Goal: Transaction & Acquisition: Obtain resource

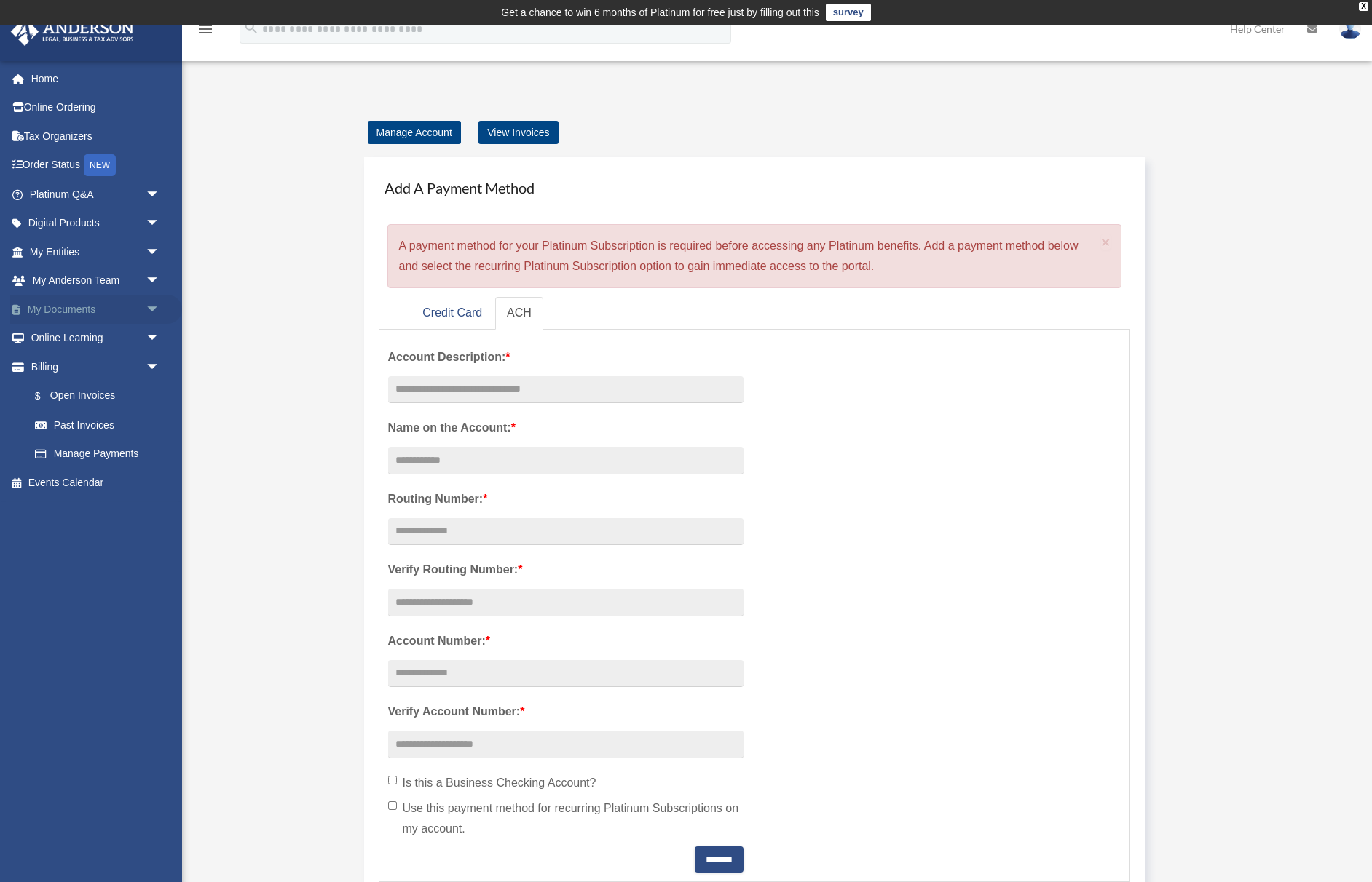
click at [71, 309] on link "My Documents arrow_drop_down" at bounding box center [96, 308] width 172 height 29
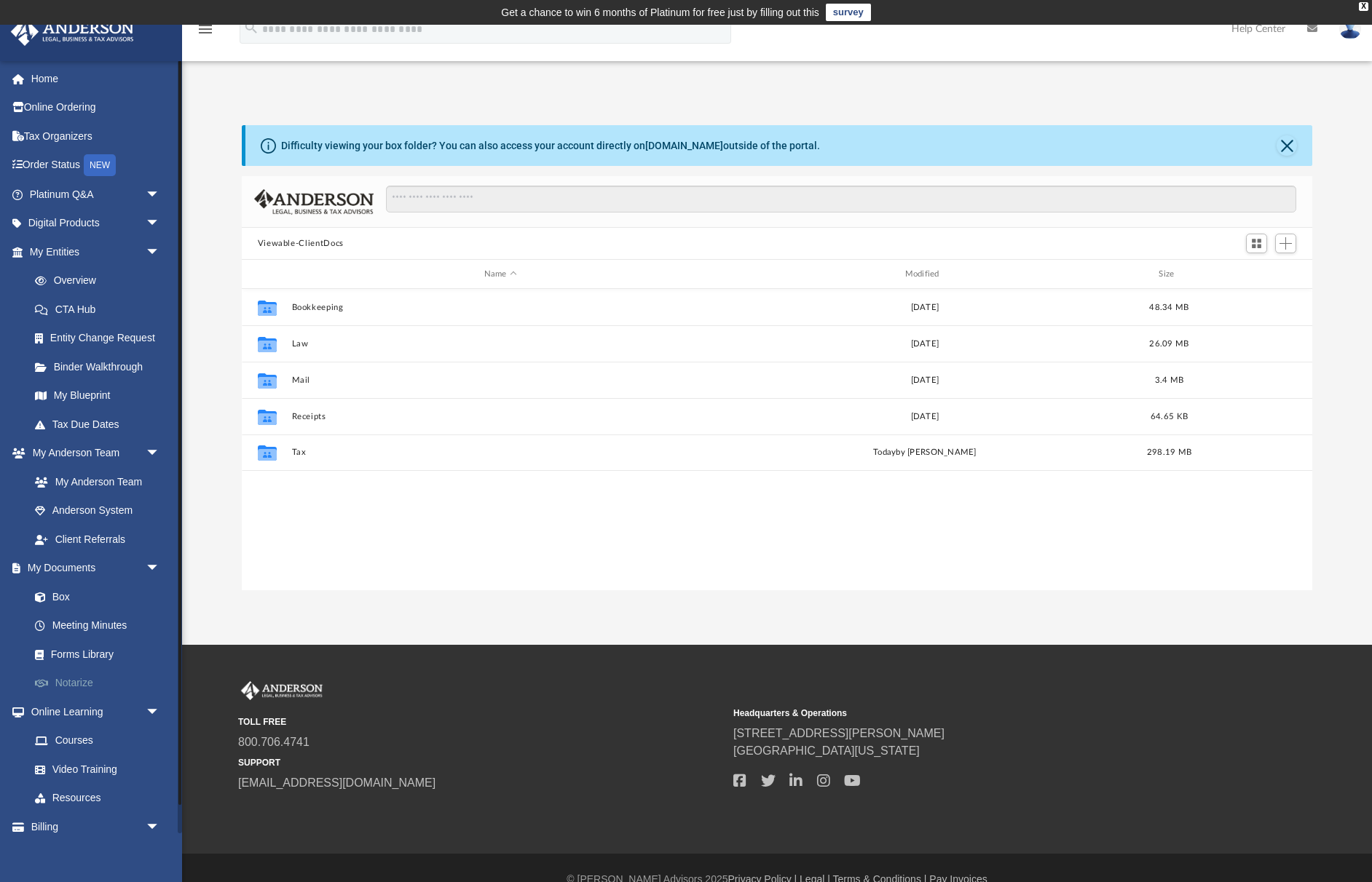
scroll to position [332, 1070]
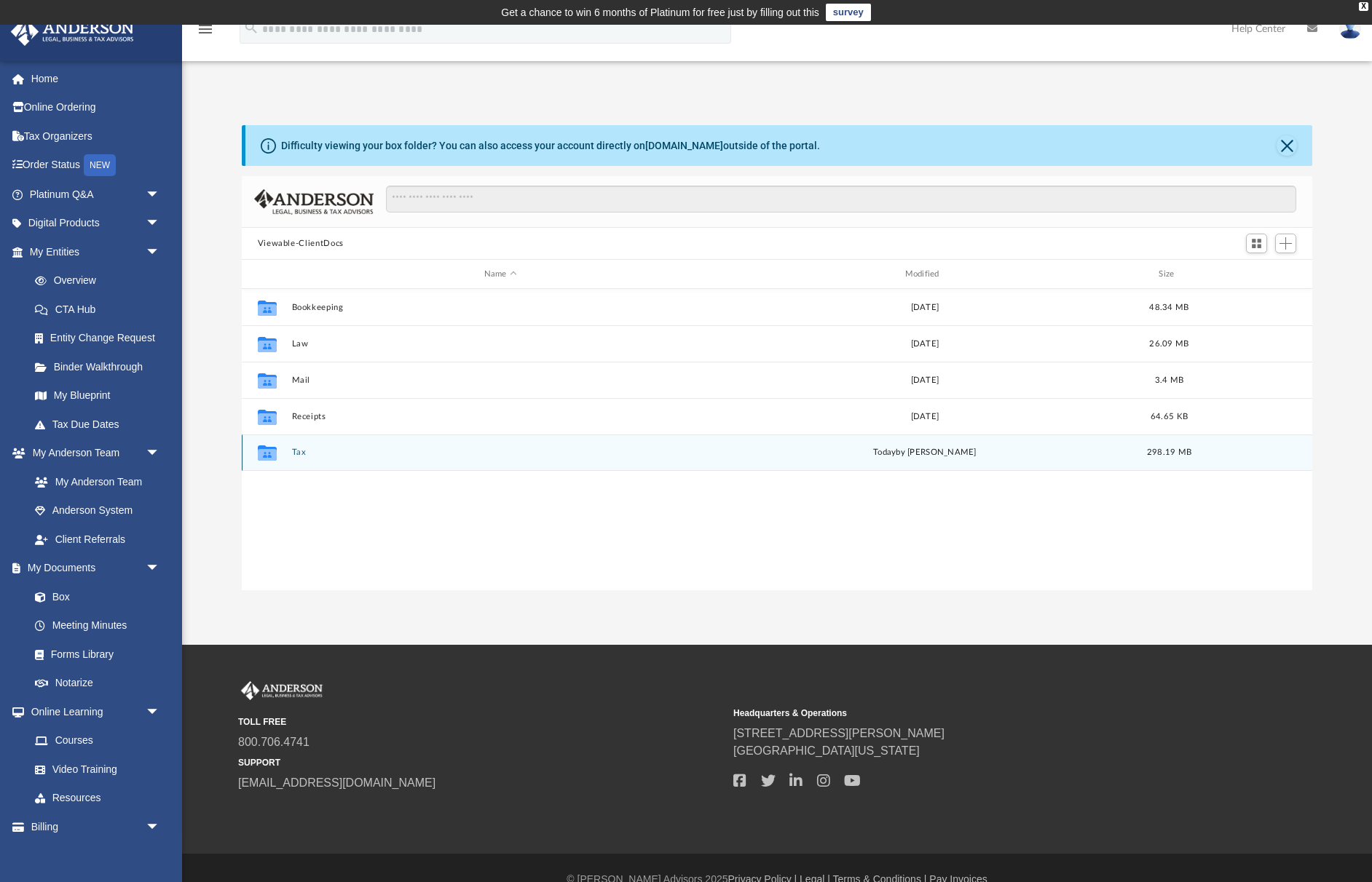
click at [299, 452] on button "Tax" at bounding box center [499, 452] width 418 height 10
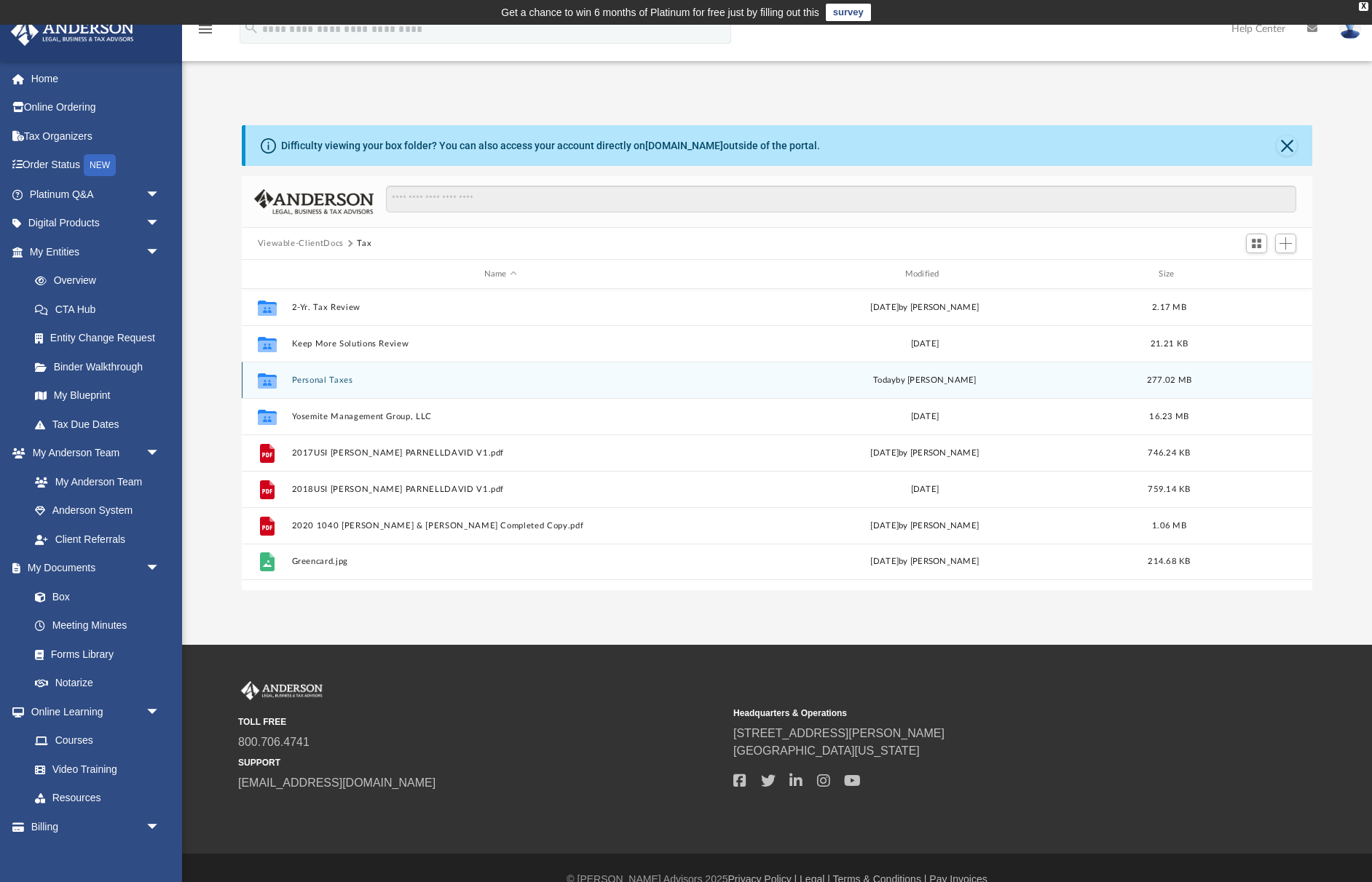
click at [335, 380] on button "Personal Taxes" at bounding box center [499, 380] width 418 height 10
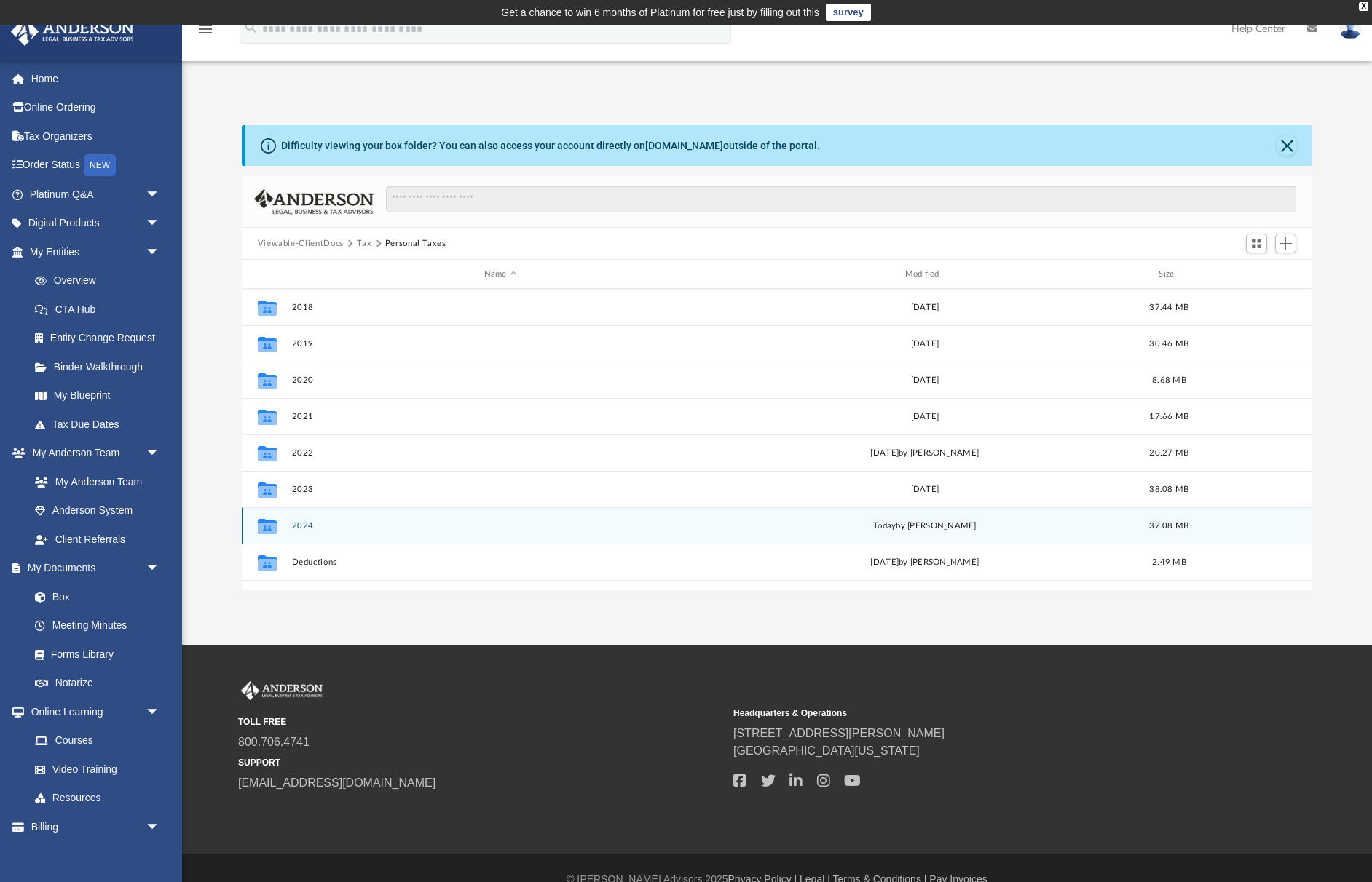
click at [302, 525] on button "2024" at bounding box center [499, 526] width 418 height 10
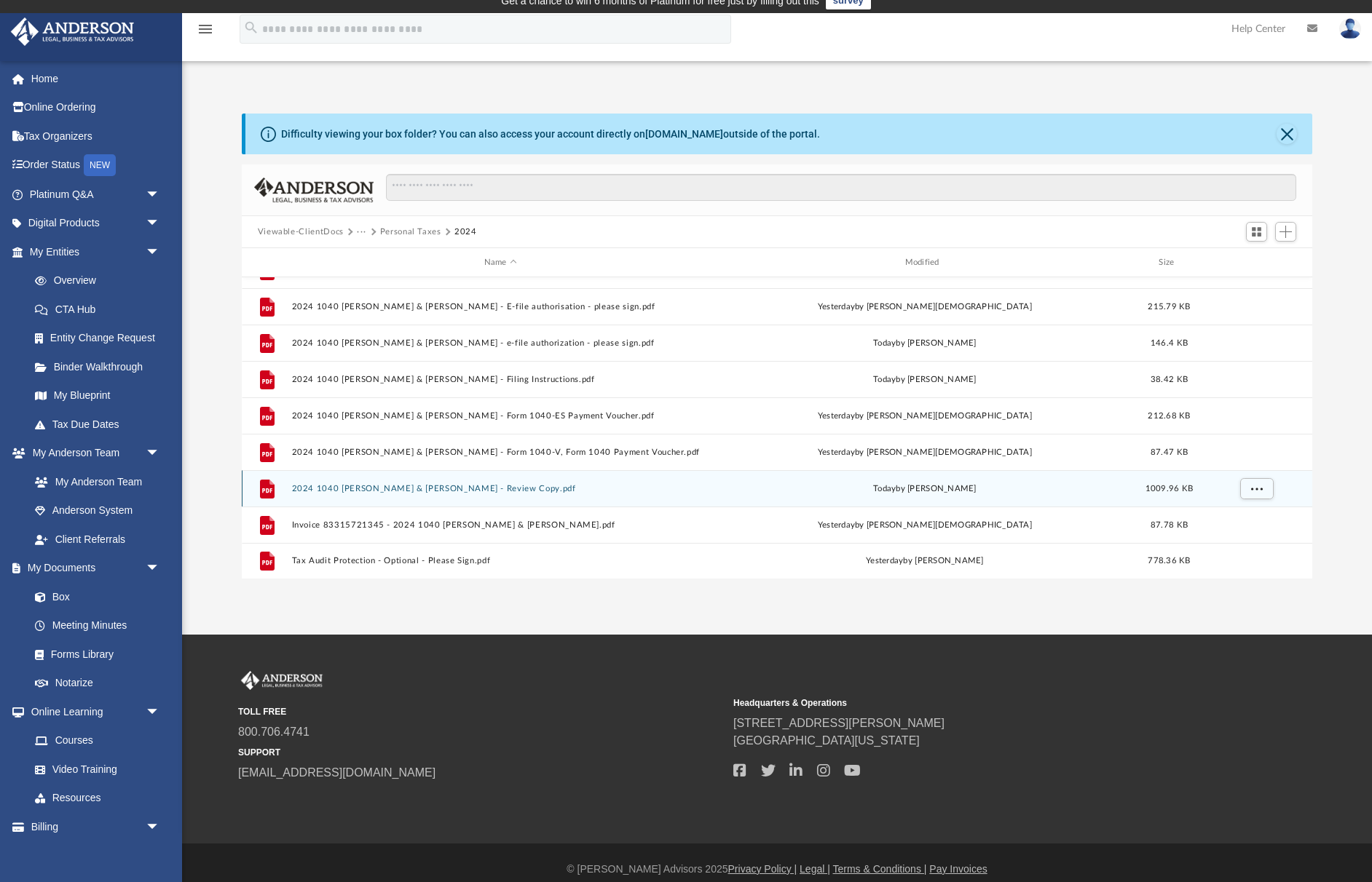
scroll to position [13, 0]
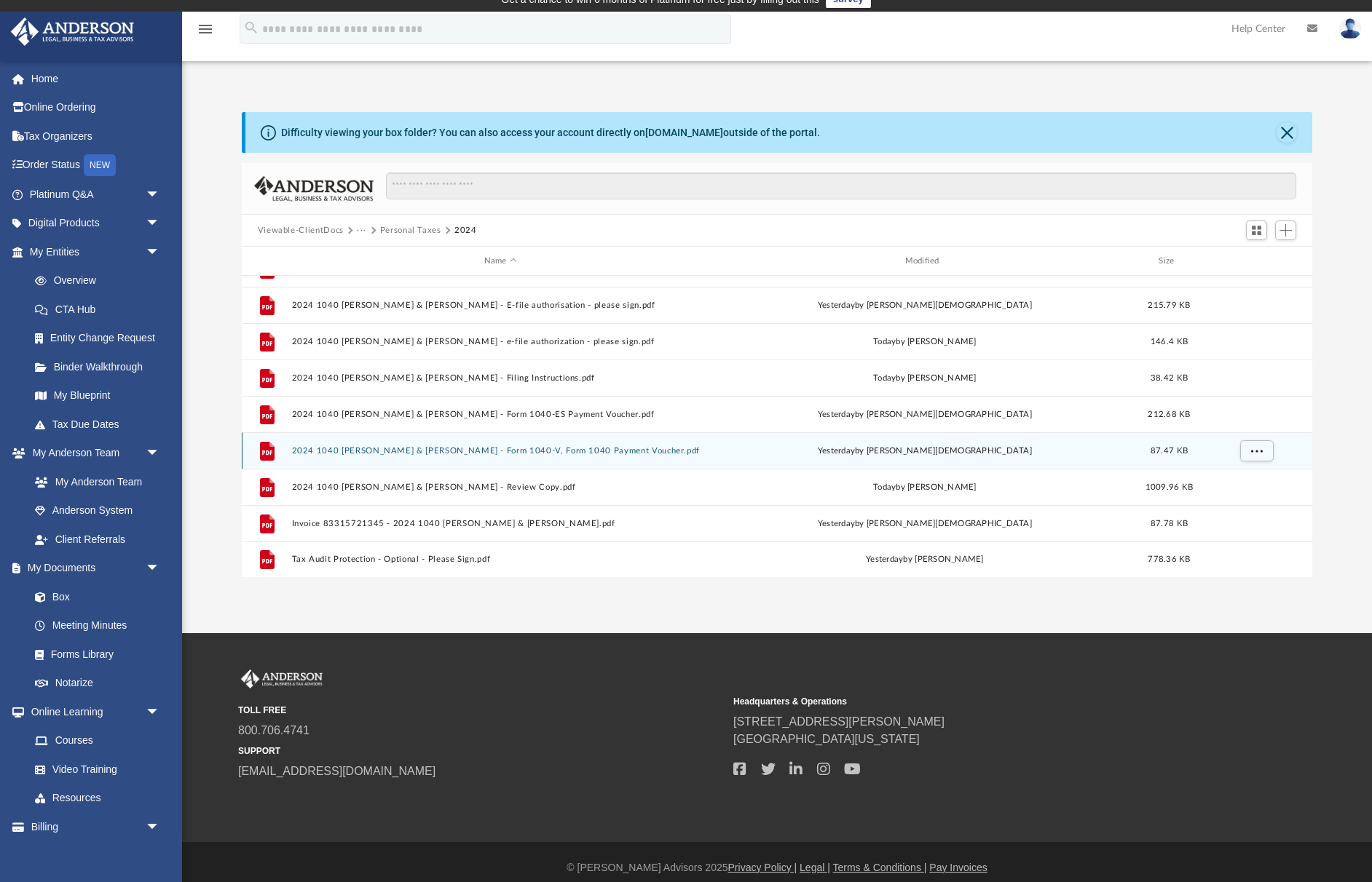
click at [372, 450] on button "2024 1040 Parnell, David & Kimberley - Form 1040-V, Form 1040 Payment Voucher.p…" at bounding box center [499, 450] width 418 height 10
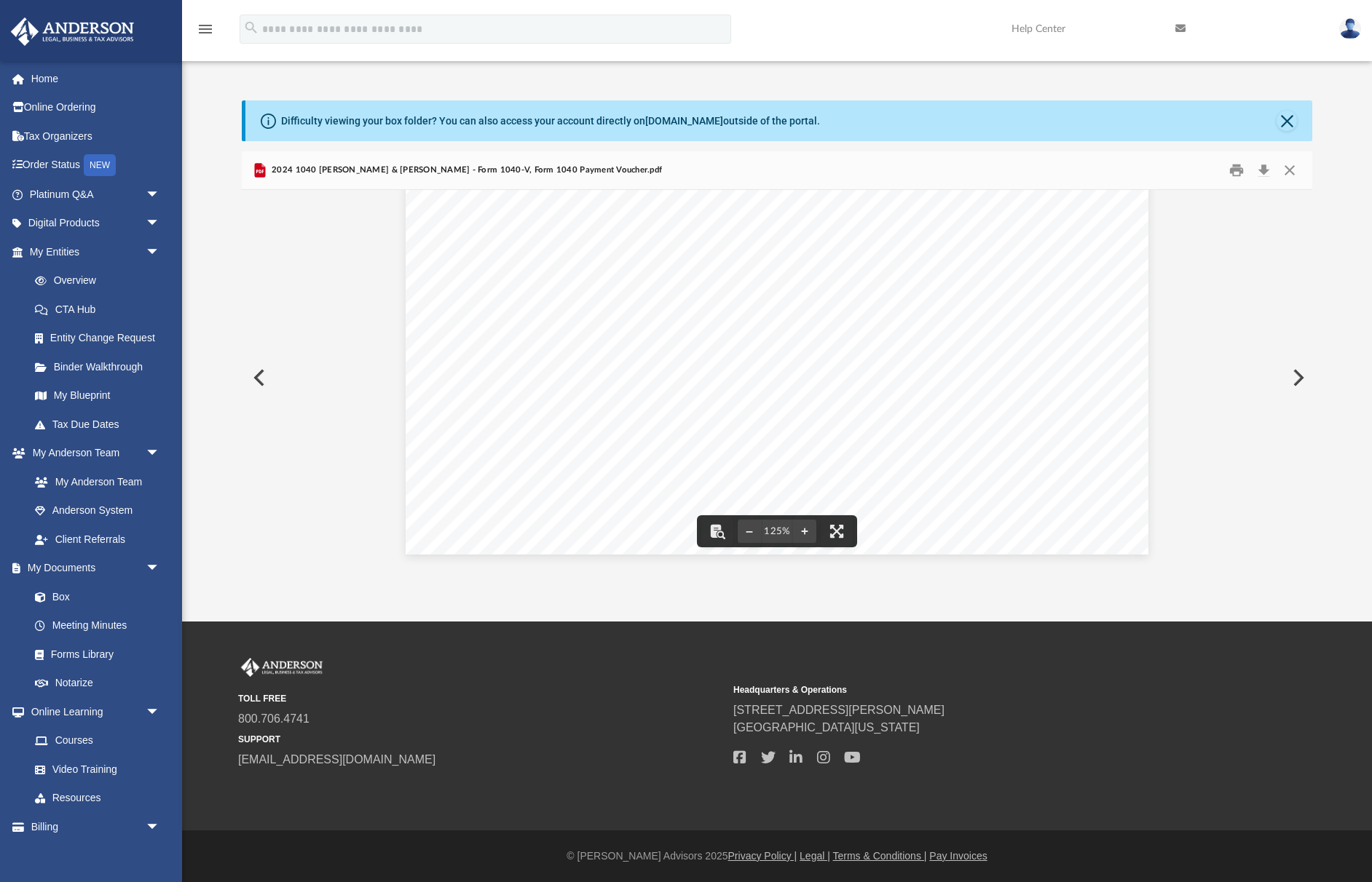
scroll to position [25, 0]
click at [1266, 168] on button "Download" at bounding box center [1263, 170] width 27 height 22
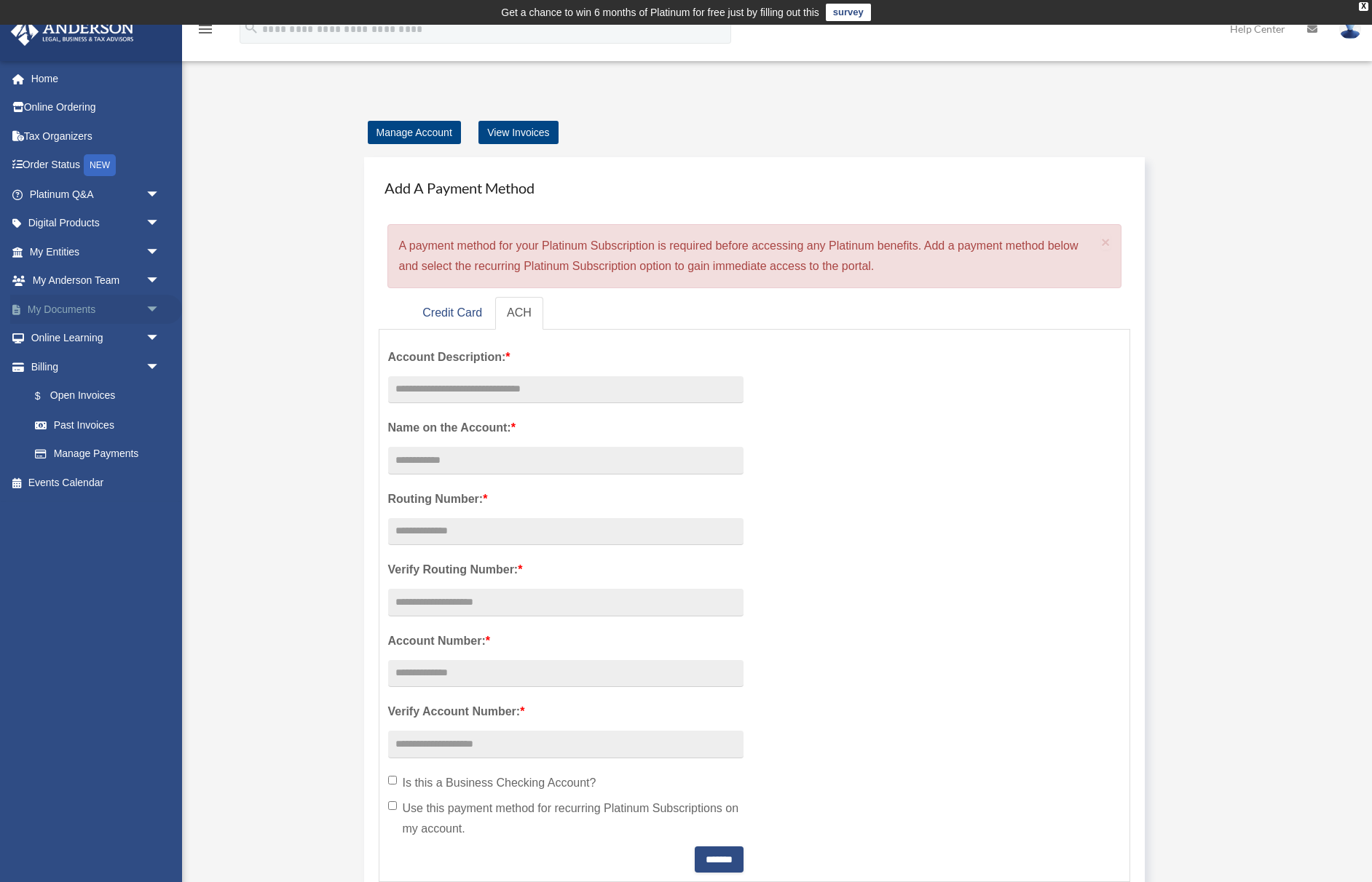
click at [34, 305] on link "My Documents arrow_drop_down" at bounding box center [96, 308] width 172 height 29
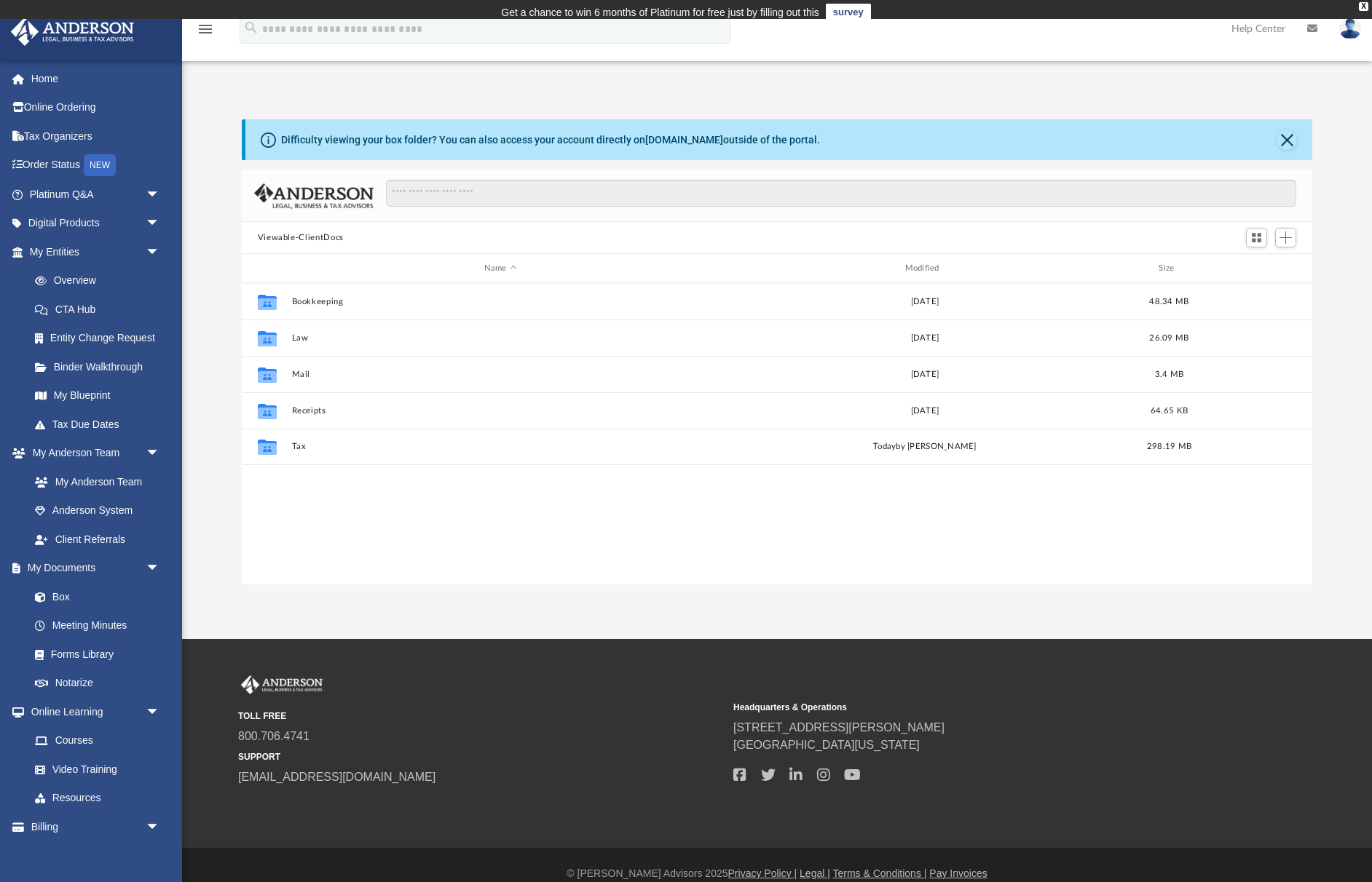
scroll to position [332, 1070]
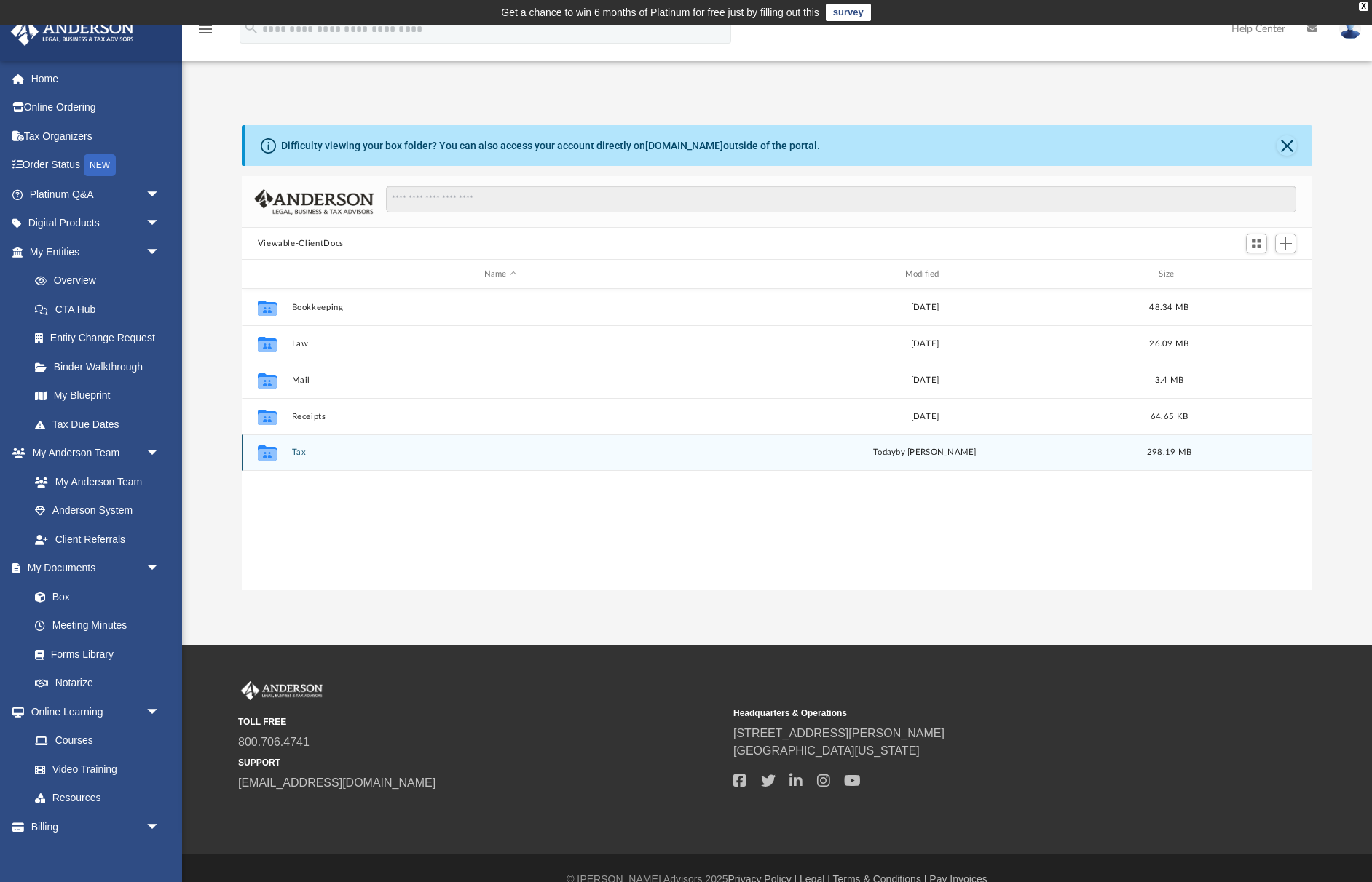
click at [297, 450] on button "Tax" at bounding box center [499, 452] width 418 height 10
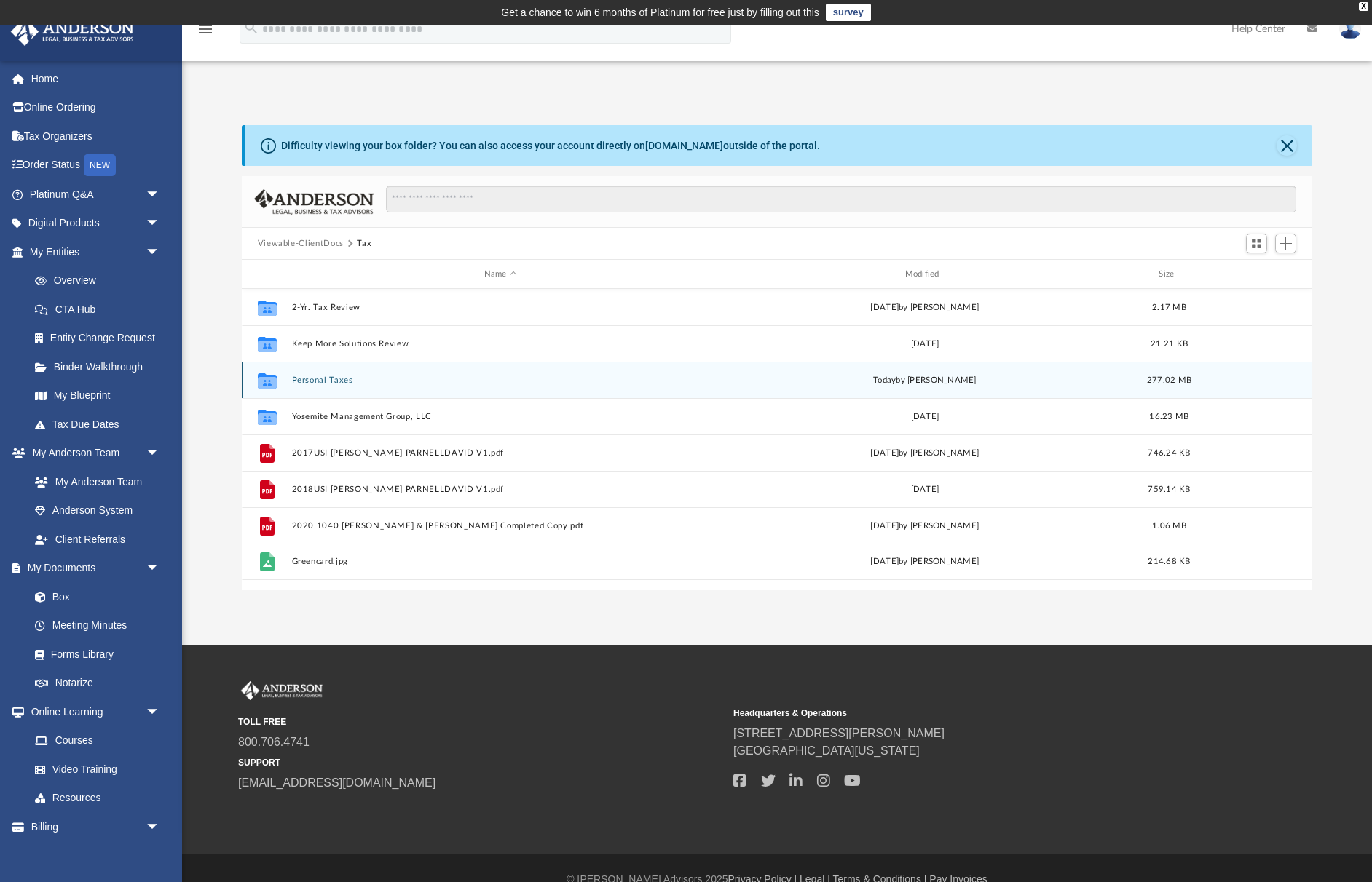
click at [325, 379] on button "Personal Taxes" at bounding box center [499, 380] width 418 height 10
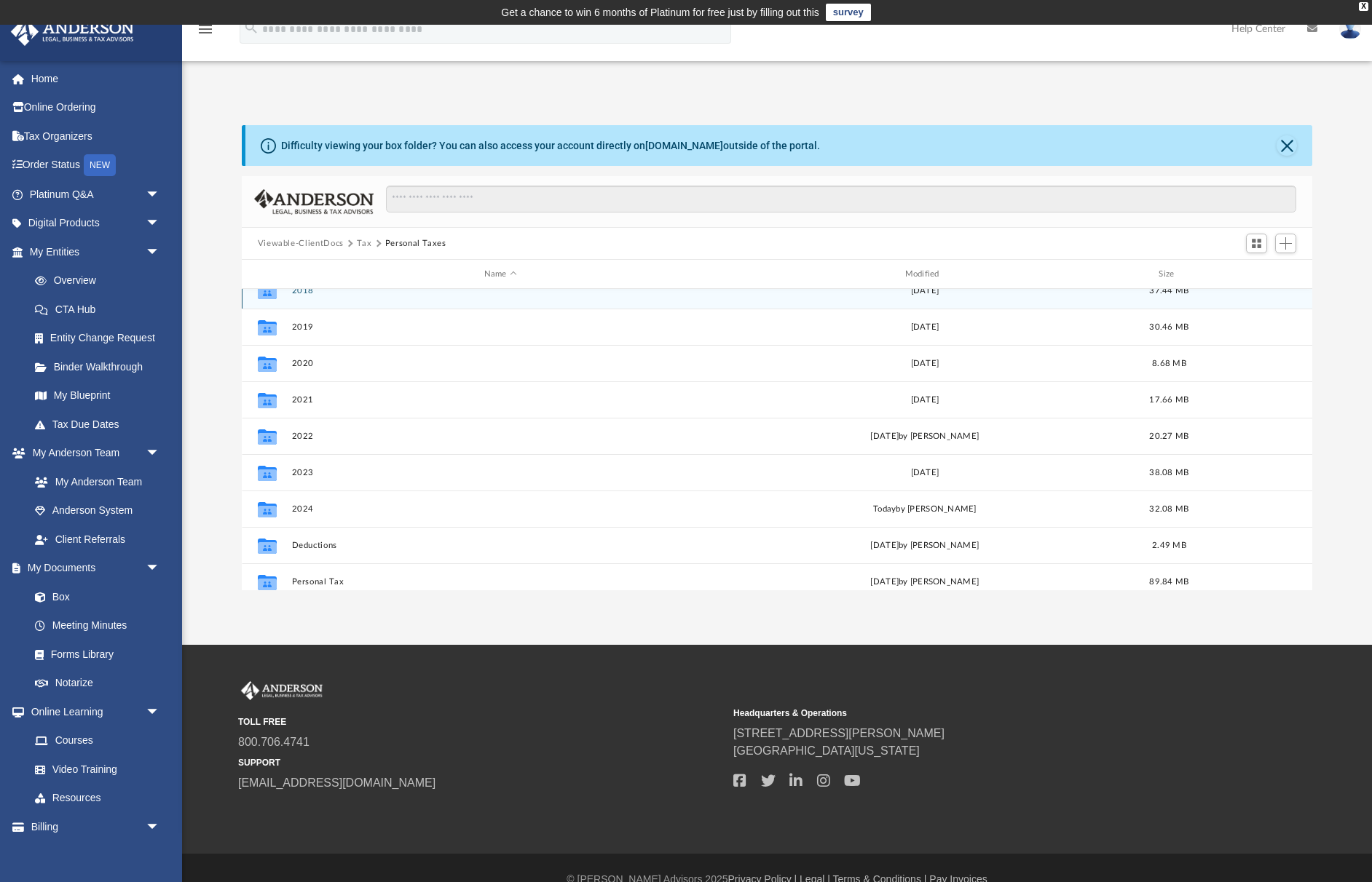
scroll to position [16, 0]
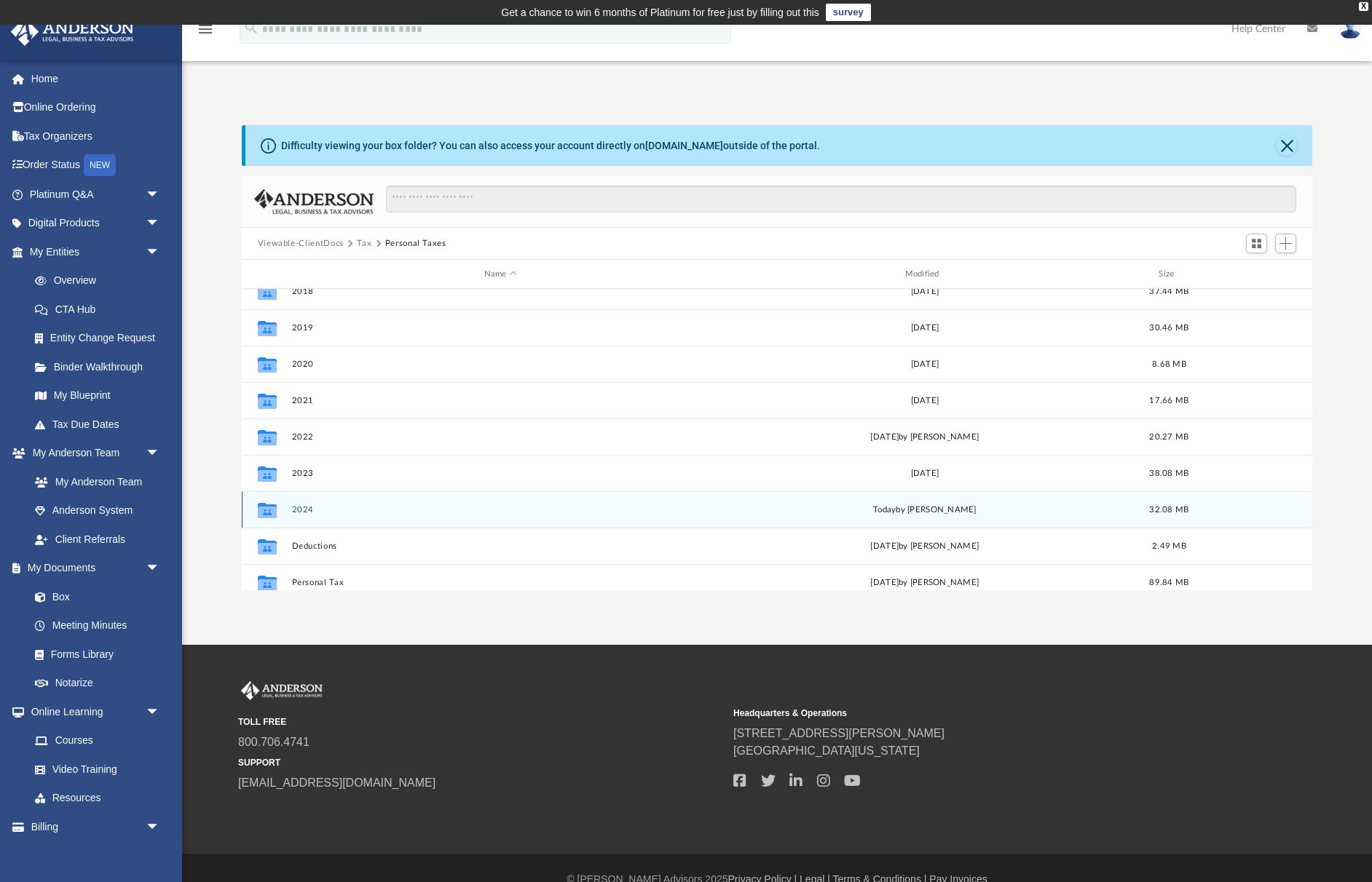
click at [302, 511] on div "Collaborated Folder 2018 Tue Mar 31 2020 37.44 MB Collaborated Folder 2019 Thu …" at bounding box center [778, 440] width 1071 height 302
click at [297, 510] on button "2024" at bounding box center [499, 510] width 418 height 10
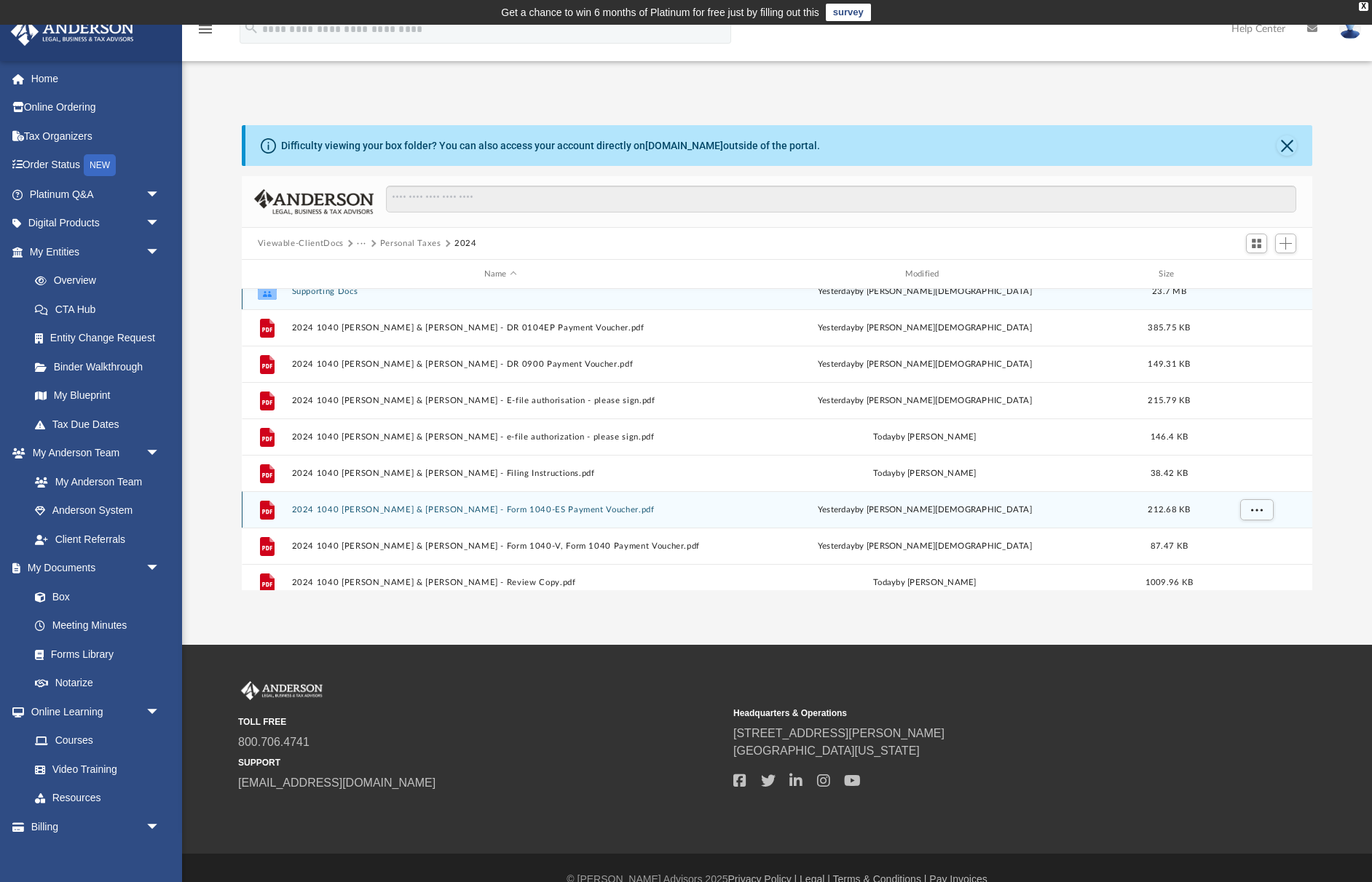
scroll to position [0, 0]
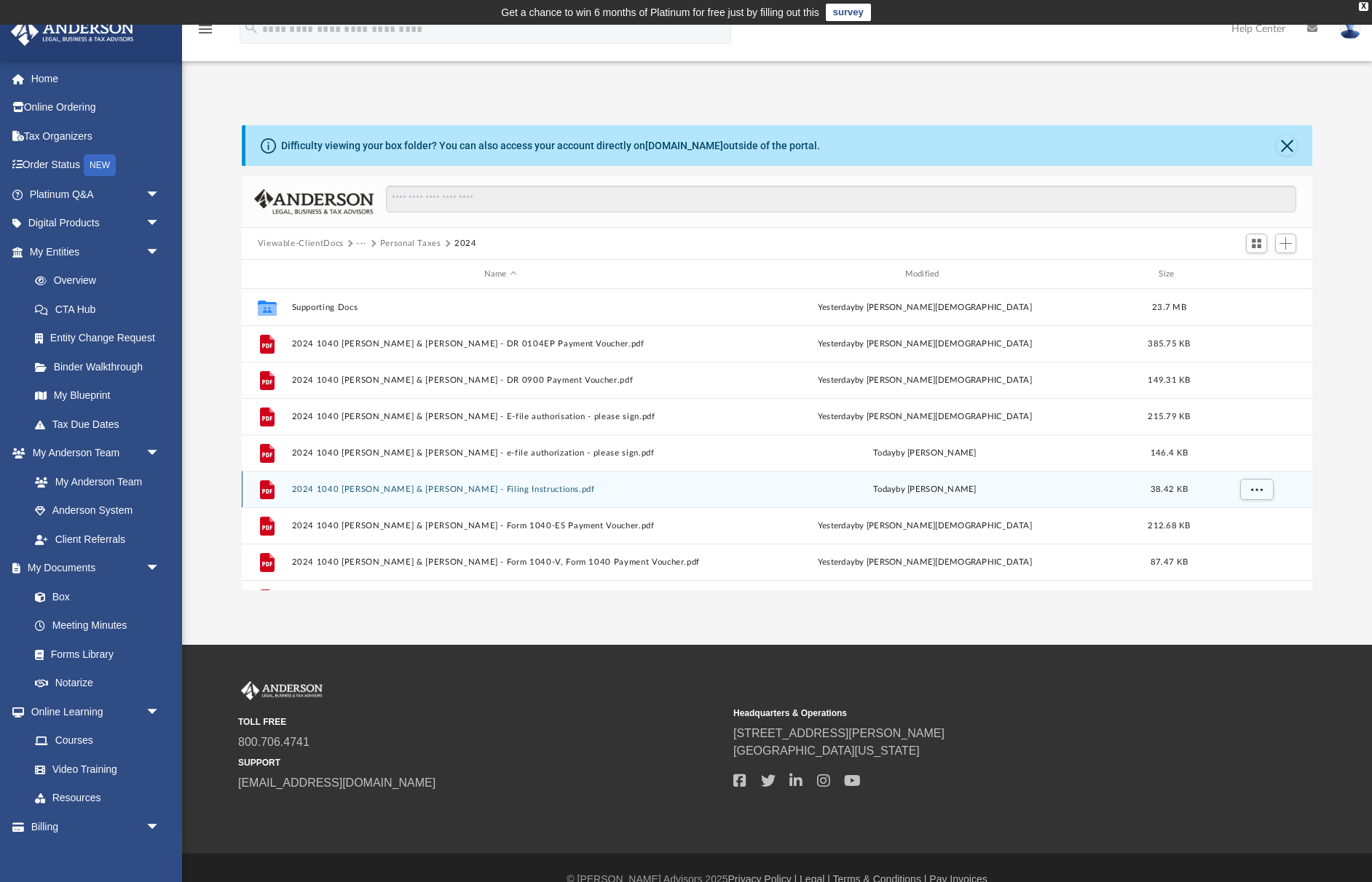
click at [420, 490] on button "2024 1040 Parnell, David & Kimberley - Filing Instructions.pdf" at bounding box center [499, 489] width 418 height 10
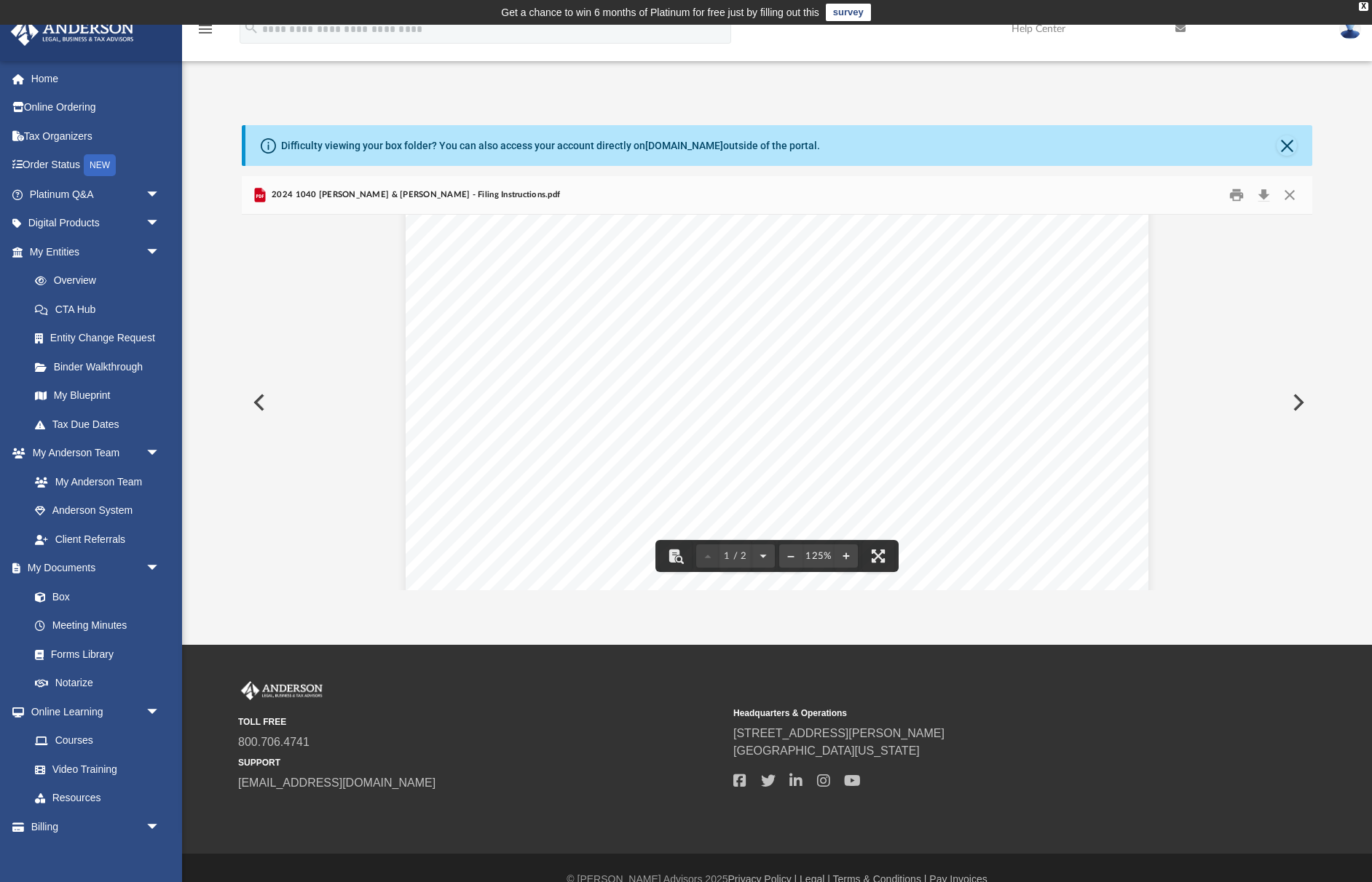
scroll to position [228, 0]
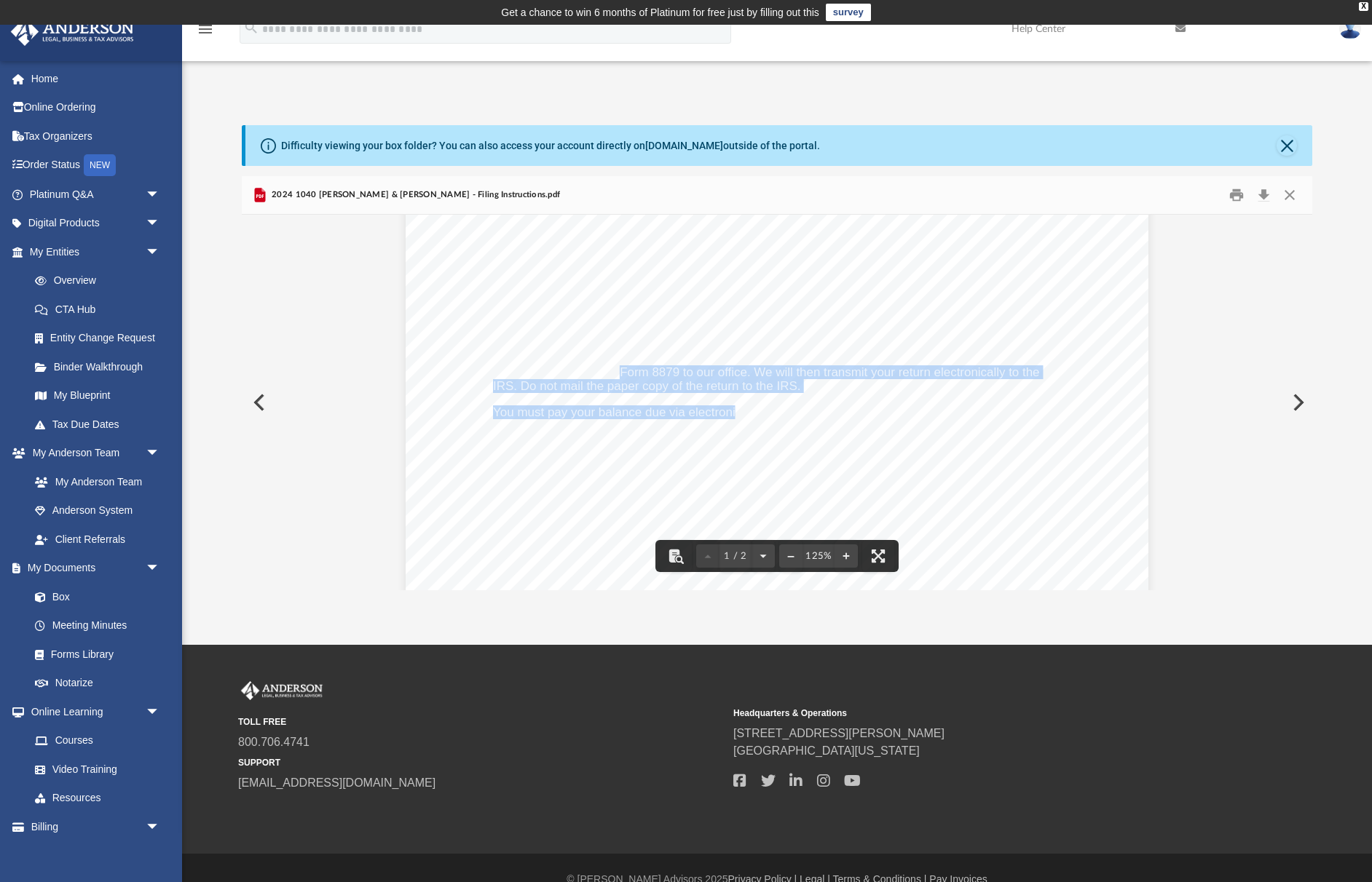
drag, startPoint x: 621, startPoint y: 375, endPoint x: 740, endPoint y: 417, distance: 126.2
click at [740, 417] on div "September 25, 2025 DAVID E. & KIMBERLEY A. PARNELL 17180 Colonial Park Dr Monum…" at bounding box center [776, 479] width 742 height 961
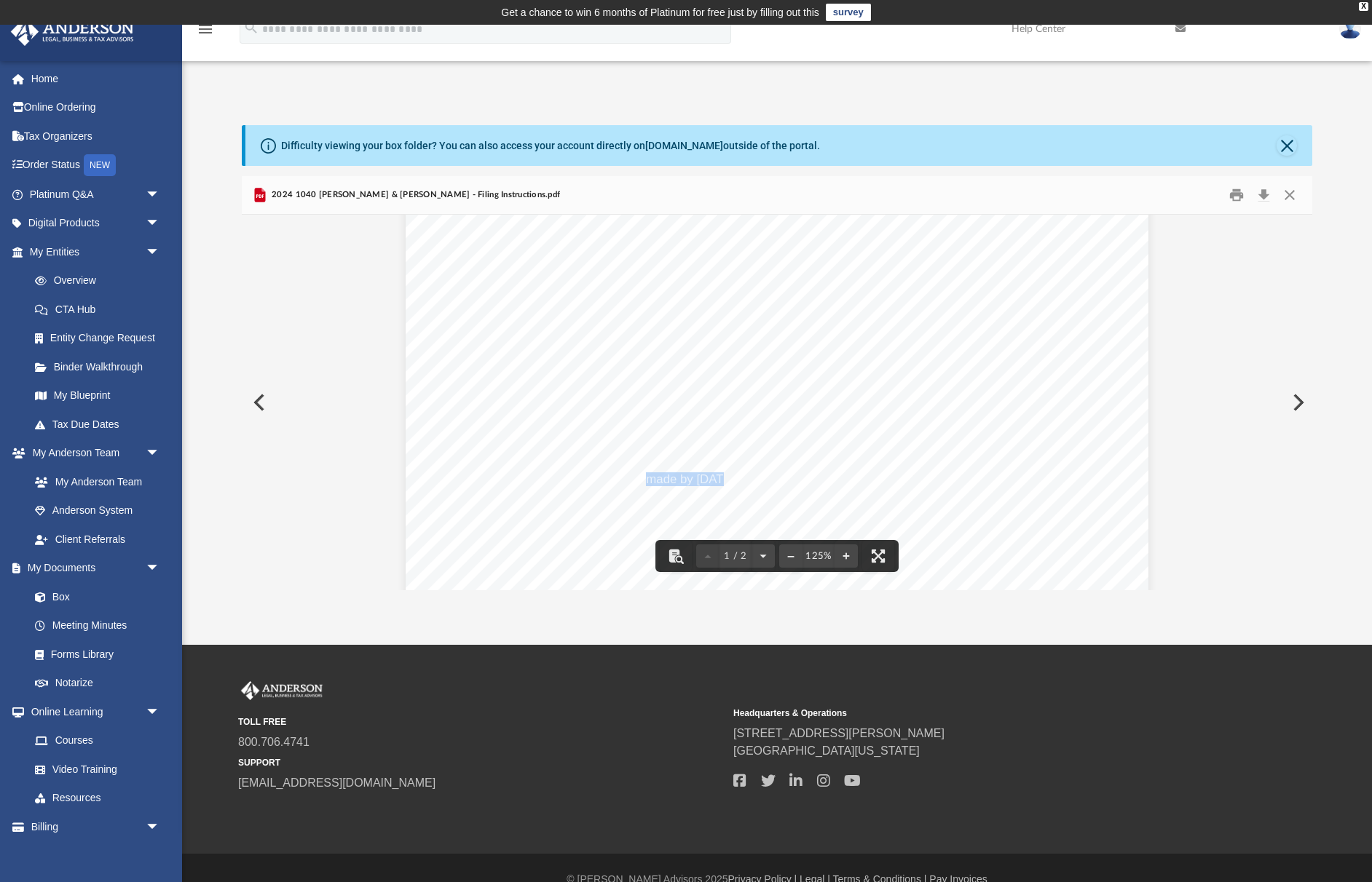
drag, startPoint x: 654, startPoint y: 480, endPoint x: 729, endPoint y: 477, distance: 75.1
click at [729, 477] on span "Payment of $5,084 must be made by September 26, 2025." at bounding box center [615, 480] width 246 height 12
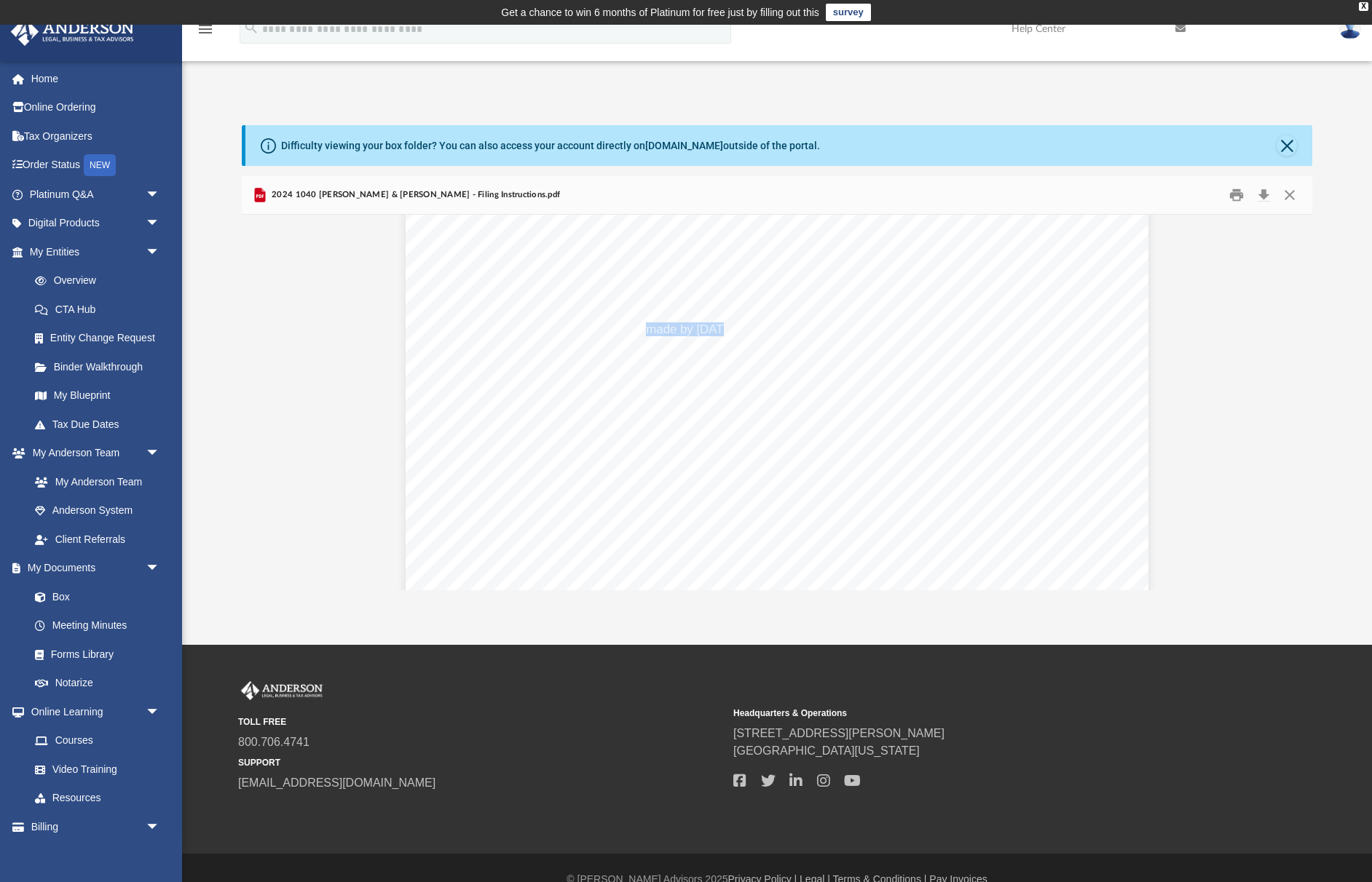
scroll to position [360, 0]
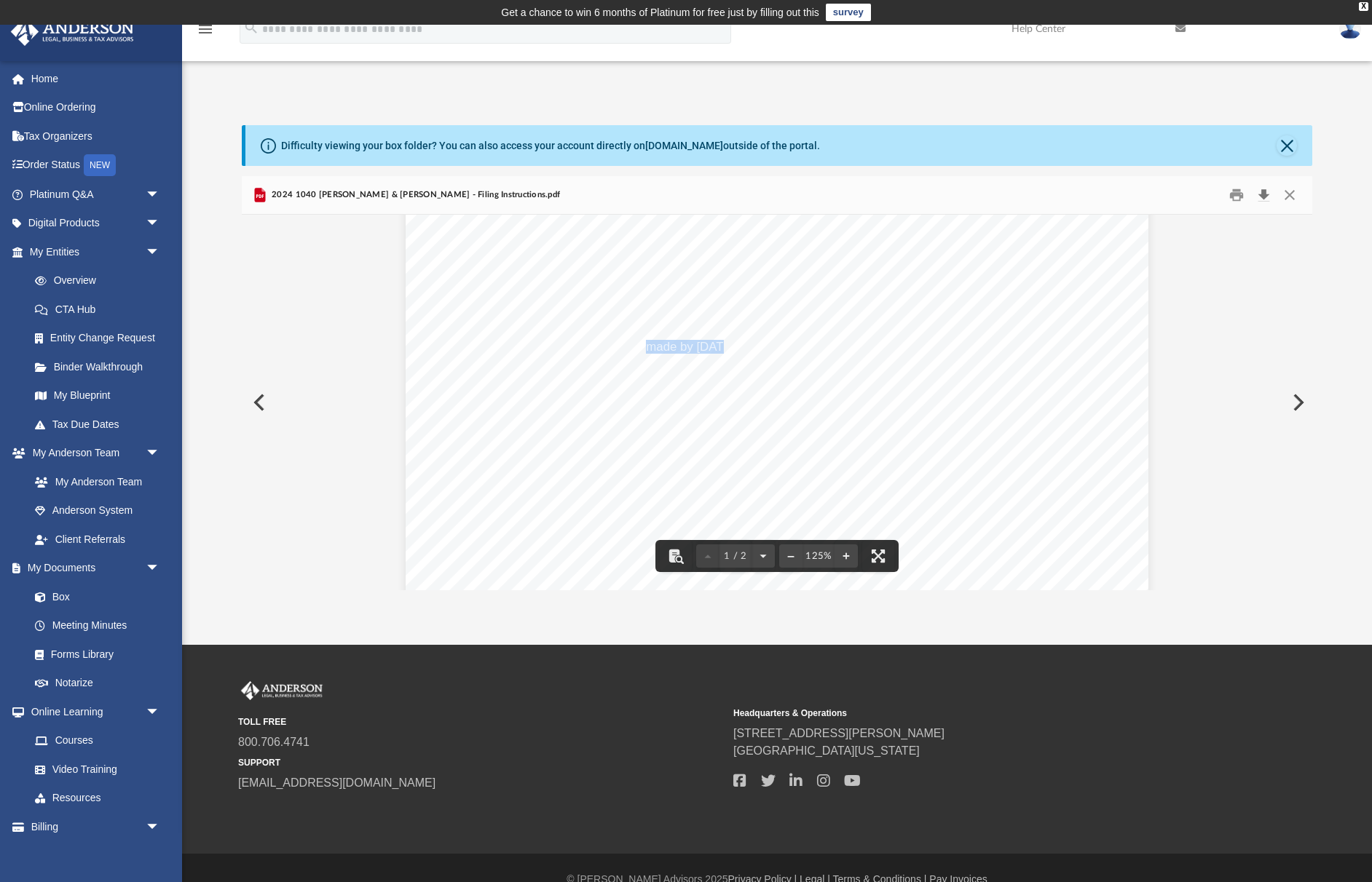
click at [1262, 191] on button "Download" at bounding box center [1263, 195] width 27 height 22
